Goal: Information Seeking & Learning: Find specific fact

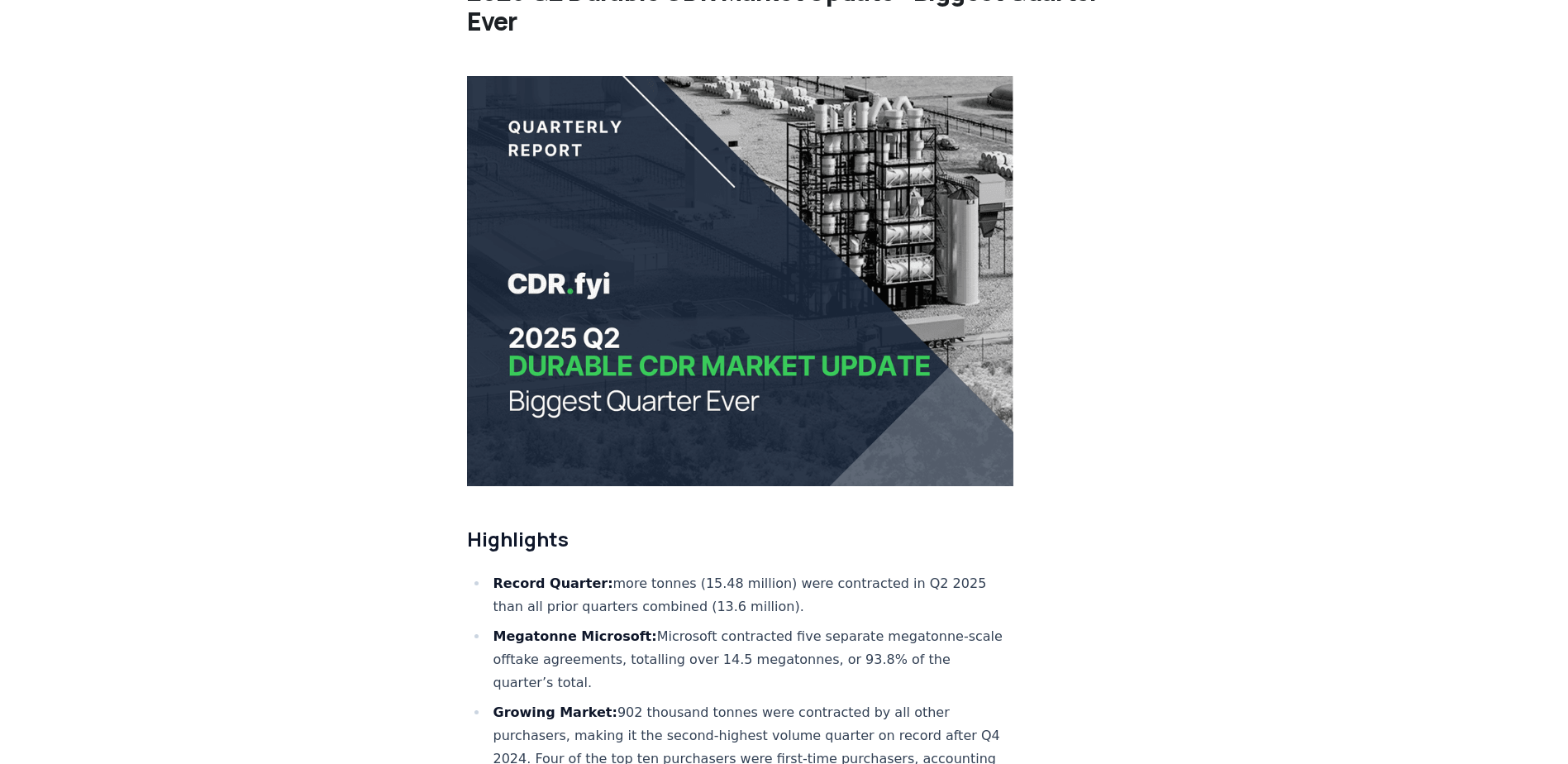
scroll to position [413, 0]
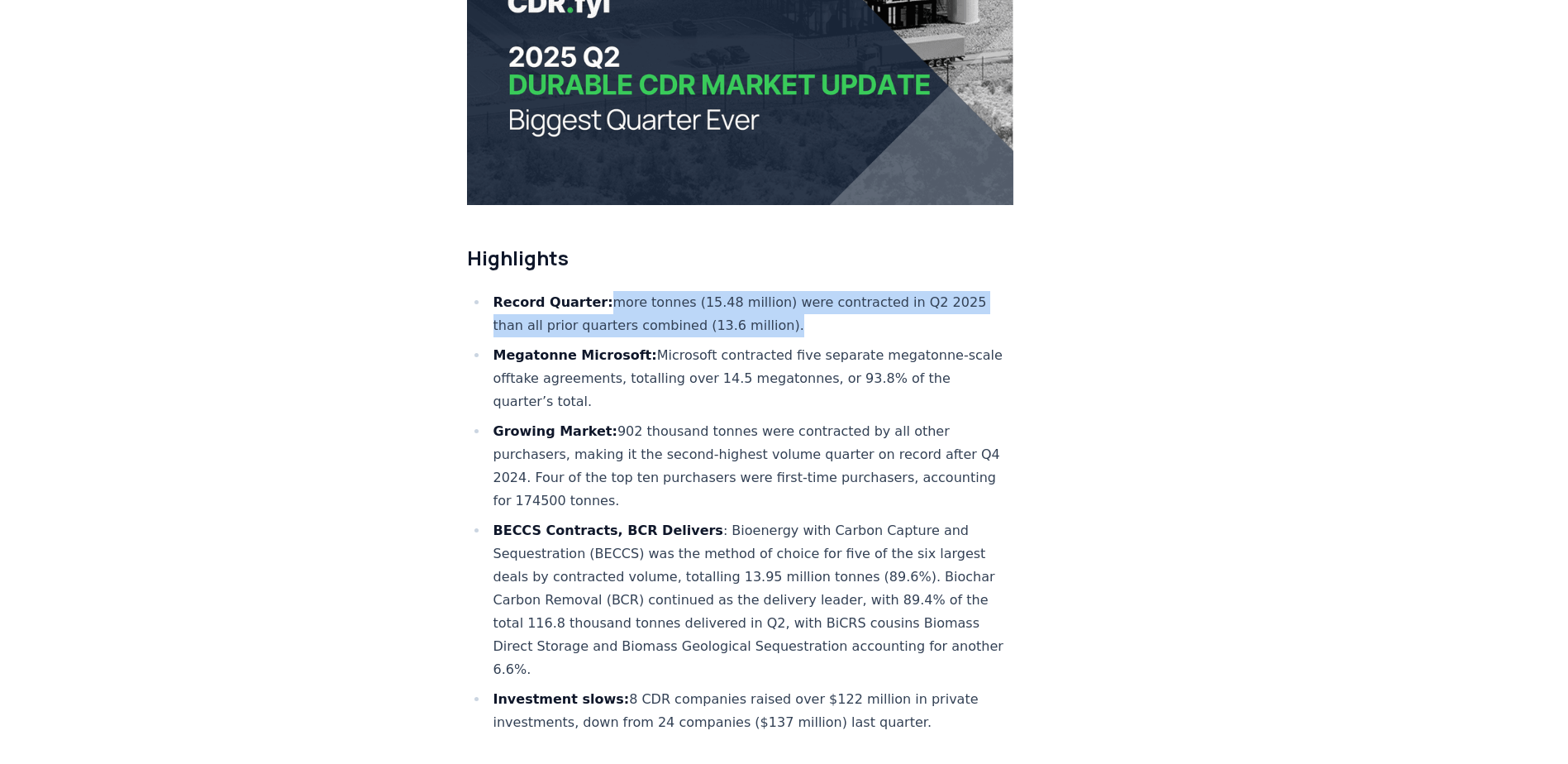
drag, startPoint x: 598, startPoint y: 250, endPoint x: 772, endPoint y: 279, distance: 176.4
click at [772, 291] on li "Record Quarter: more tonnes (15.48 million) were contracted in Q2 2025 than all…" at bounding box center [752, 314] width 526 height 46
copy li "more tonnes (15.48 million) were contracted in Q2 2025 than all prior quarters …"
